Goal: Information Seeking & Learning: Compare options

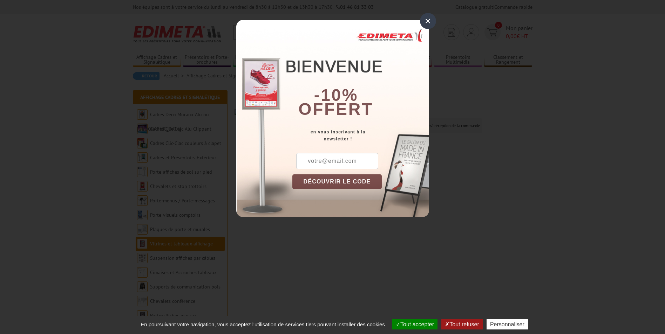
click at [428, 27] on div "×" at bounding box center [428, 21] width 16 height 16
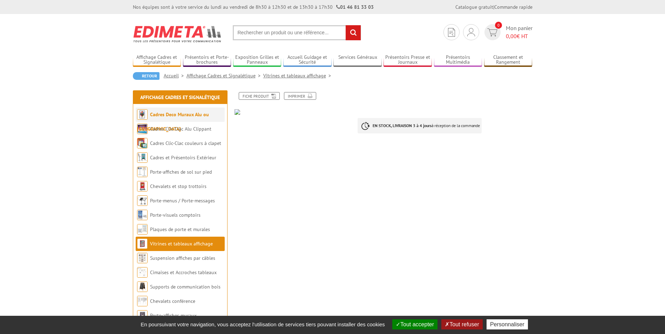
click at [151, 120] on li "Cadres Deco Muraux Alu ou [GEOGRAPHIC_DATA]" at bounding box center [180, 115] width 89 height 14
click at [187, 115] on link "Cadres Deco Muraux Alu ou [GEOGRAPHIC_DATA]" at bounding box center [173, 121] width 72 height 21
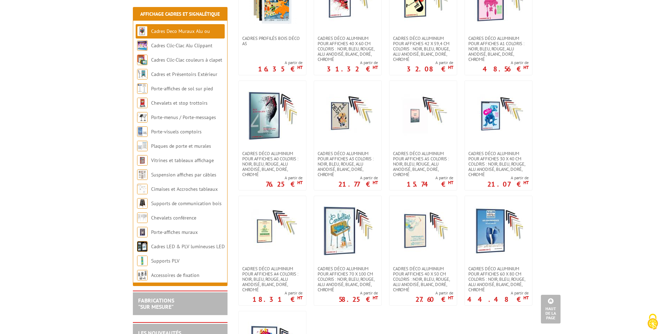
scroll to position [526, 0]
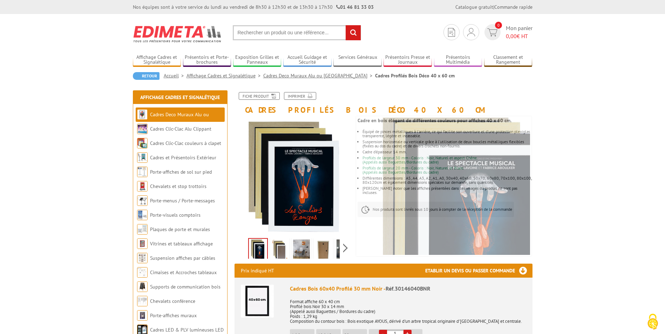
click at [274, 250] on img at bounding box center [279, 251] width 17 height 22
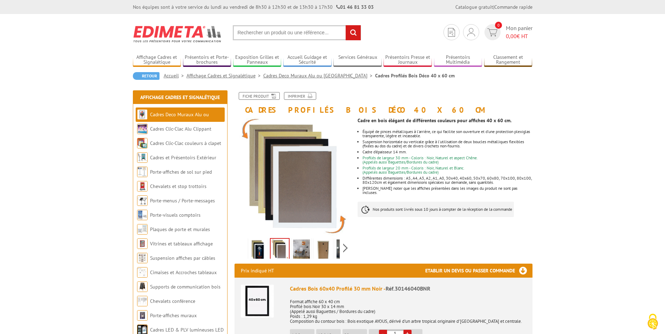
click at [293, 250] on img at bounding box center [301, 251] width 17 height 22
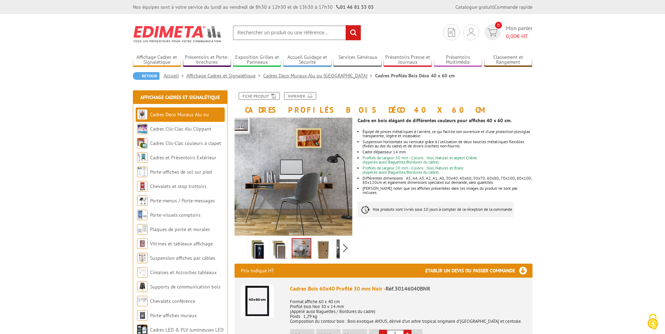
click at [322, 252] on img at bounding box center [323, 251] width 17 height 22
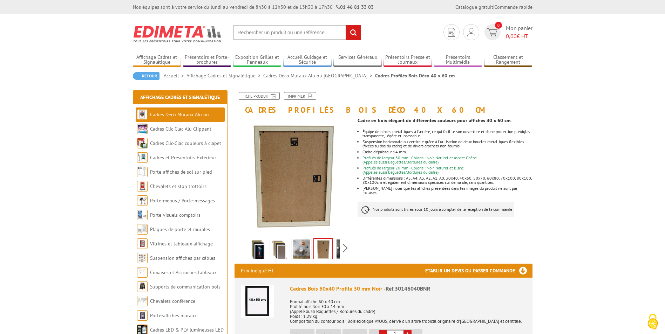
click at [339, 253] on img at bounding box center [344, 251] width 17 height 22
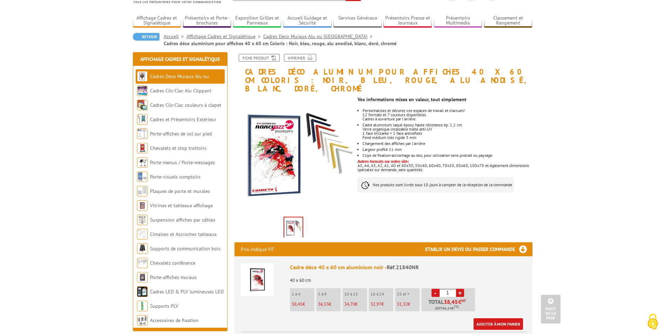
scroll to position [35, 0]
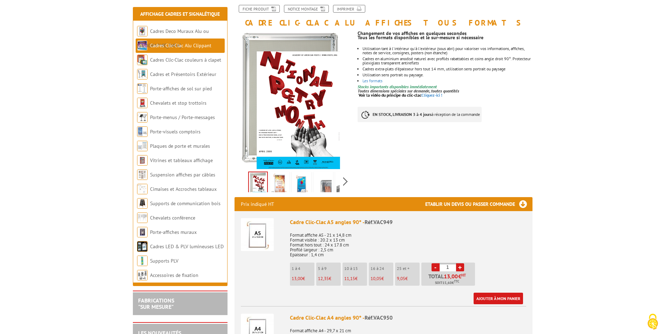
scroll to position [70, 0]
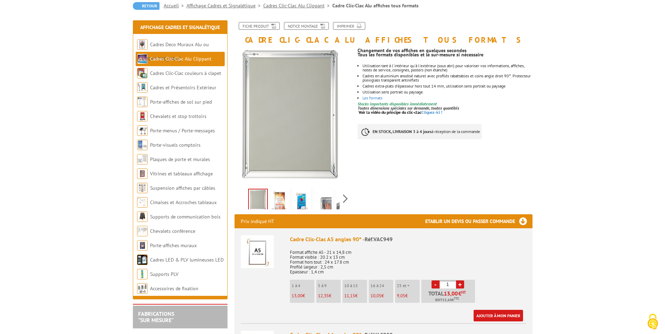
click at [282, 203] on img at bounding box center [279, 201] width 17 height 22
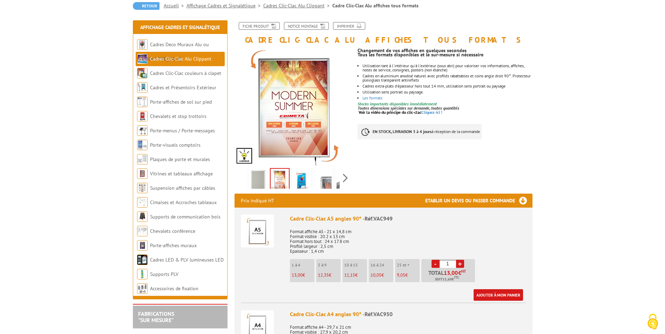
click at [301, 179] on img at bounding box center [301, 181] width 17 height 22
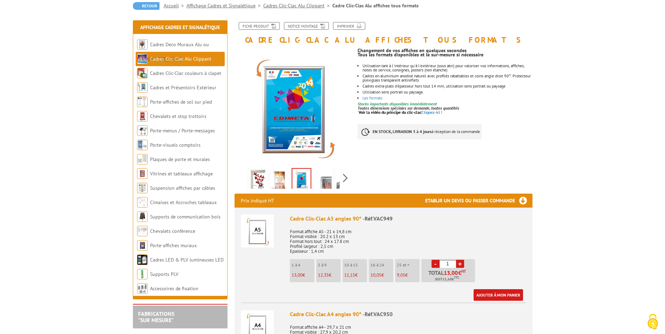
click at [329, 182] on img at bounding box center [323, 181] width 17 height 22
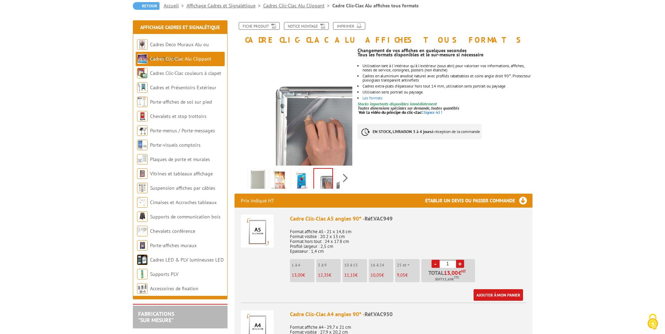
click at [339, 185] on img at bounding box center [344, 181] width 17 height 22
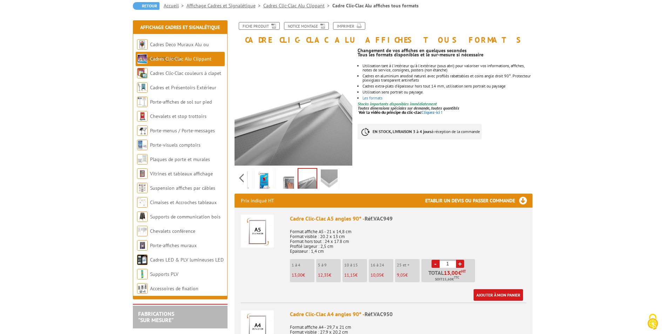
click at [329, 181] on img at bounding box center [329, 181] width 17 height 22
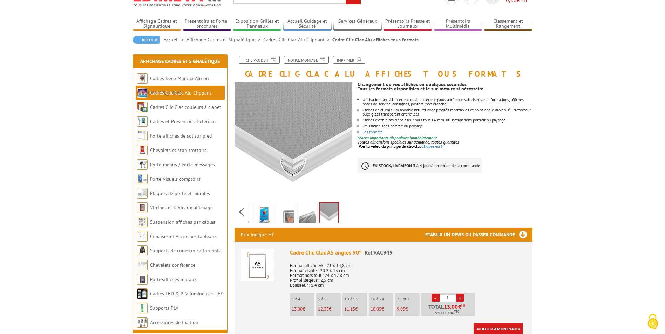
scroll to position [0, 0]
